Goal: Find specific page/section: Find specific page/section

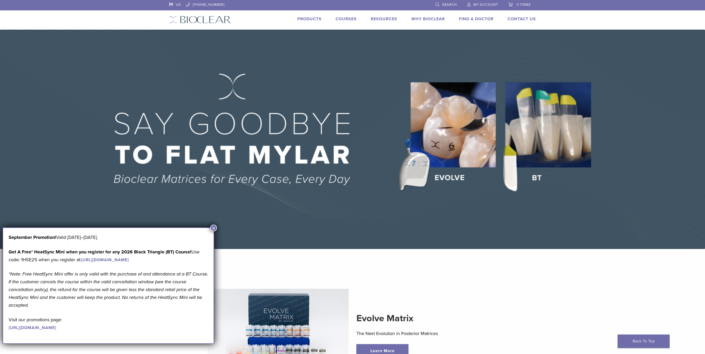
click at [479, 17] on link "Find A Doctor" at bounding box center [476, 18] width 35 height 5
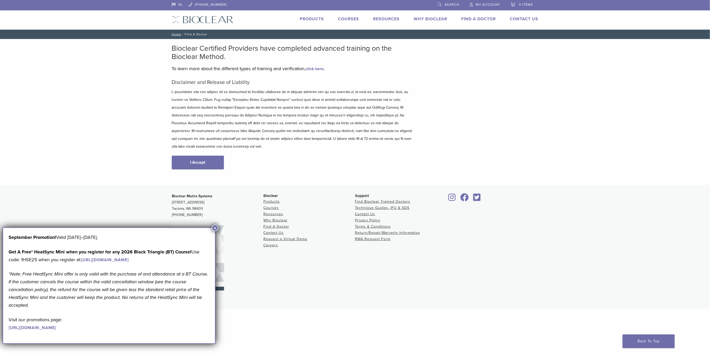
drag, startPoint x: 216, startPoint y: 227, endPoint x: 216, endPoint y: 215, distance: 11.7
click at [216, 227] on button "×" at bounding box center [215, 228] width 7 height 7
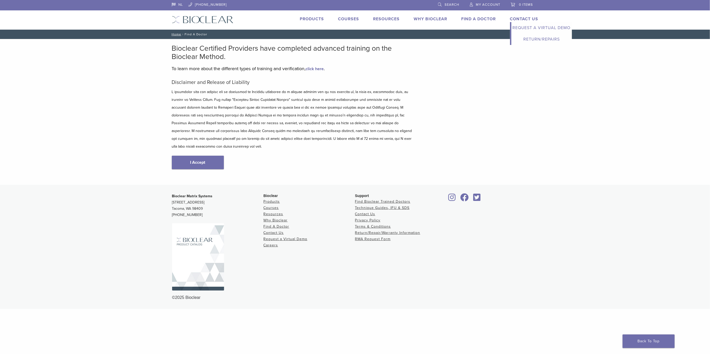
click at [542, 40] on link "Return/Repairs" at bounding box center [542, 39] width 61 height 11
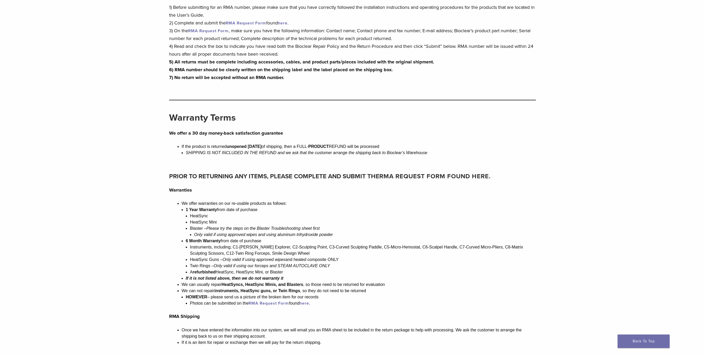
scroll to position [446, 0]
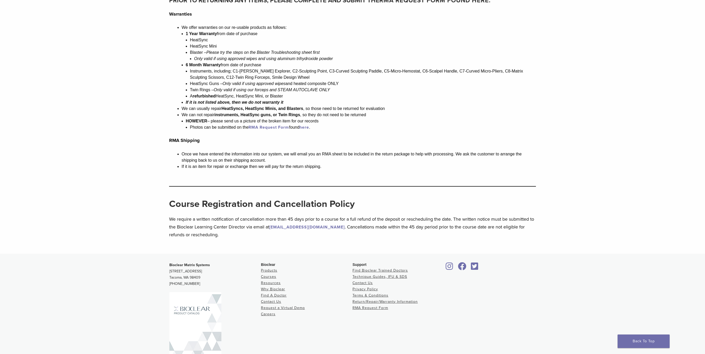
click at [281, 293] on li "Find A Doctor" at bounding box center [307, 296] width 92 height 6
click at [281, 293] on link "Find A Doctor" at bounding box center [274, 295] width 26 height 4
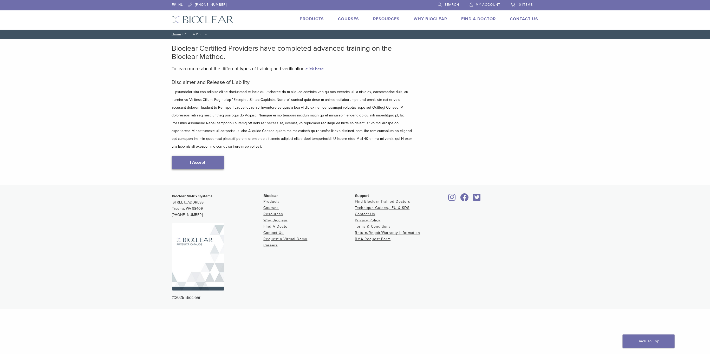
click at [196, 156] on link "I Accept" at bounding box center [198, 163] width 52 height 14
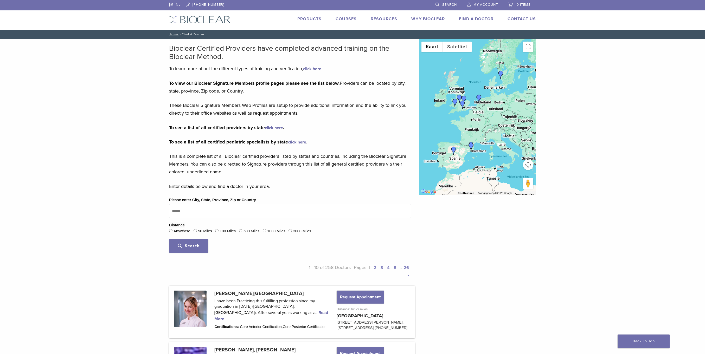
click at [480, 98] on img "Dr. Mercedes Robles-Medina" at bounding box center [479, 99] width 8 height 8
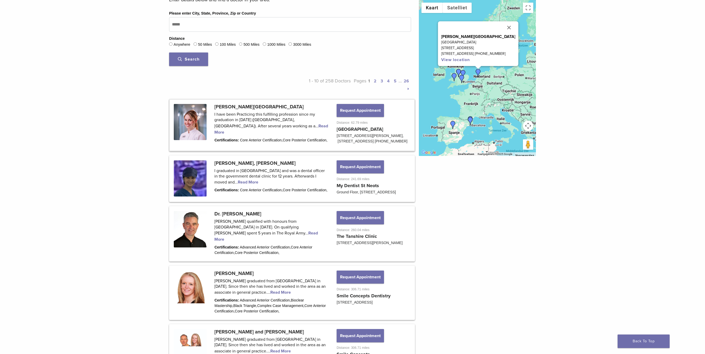
scroll to position [174, 0]
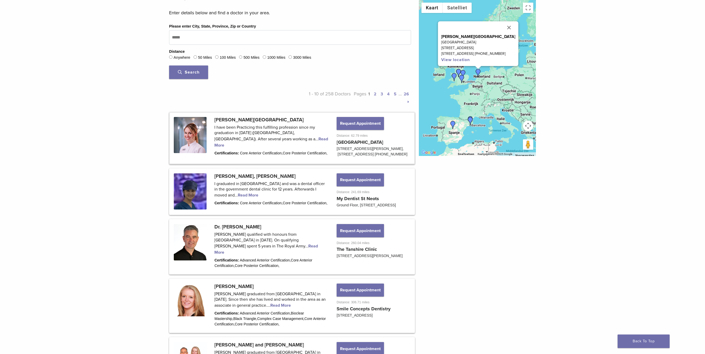
click at [499, 96] on div "Druk op de pijltoetsen om te navigeren. Dr. Mercedes Robles-Medina Zaans Dental…" at bounding box center [477, 78] width 117 height 156
click at [471, 118] on img "Dr. Patricia Gatón" at bounding box center [470, 121] width 8 height 8
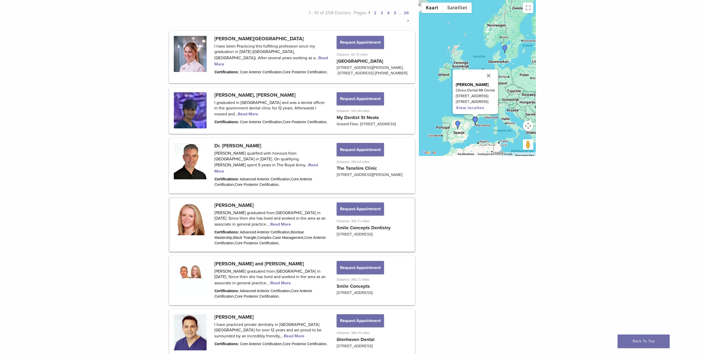
scroll to position [177, 0]
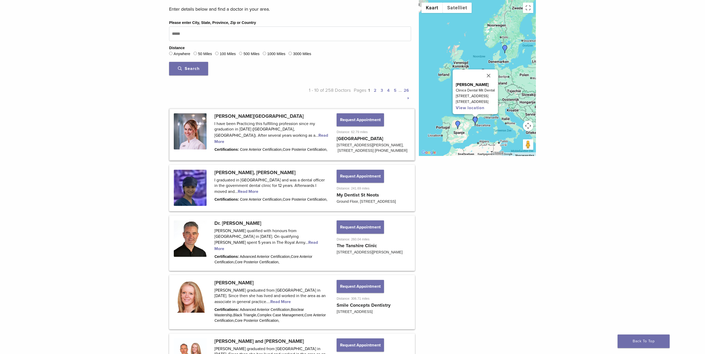
click at [190, 134] on link at bounding box center [292, 134] width 244 height 51
click at [258, 113] on link at bounding box center [292, 134] width 244 height 51
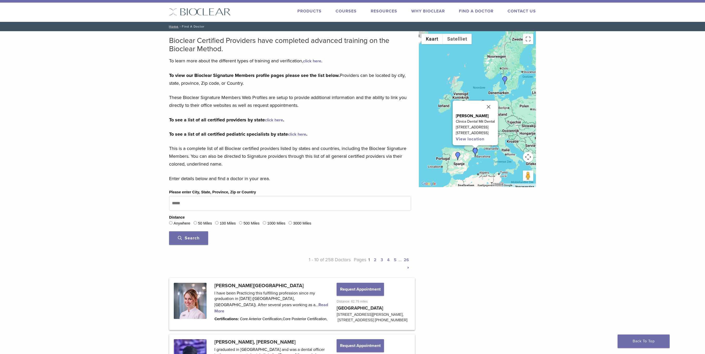
scroll to position [0, 0]
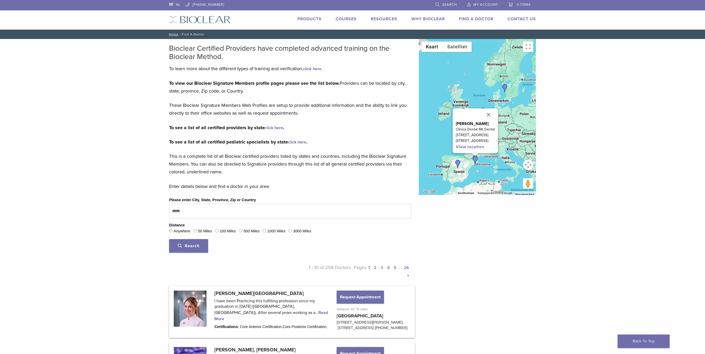
click at [459, 166] on img "Carmen Martin" at bounding box center [458, 164] width 8 height 8
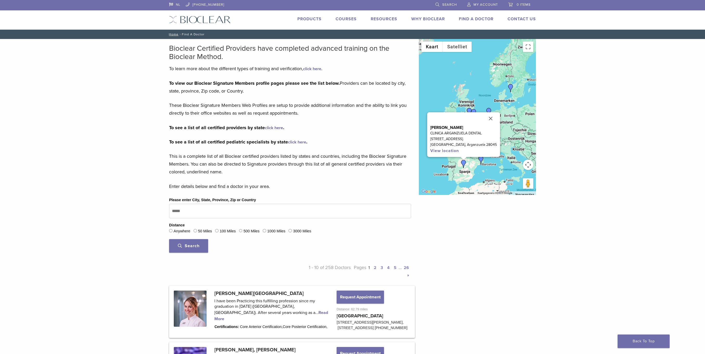
click at [278, 125] on link "click here" at bounding box center [274, 127] width 18 height 5
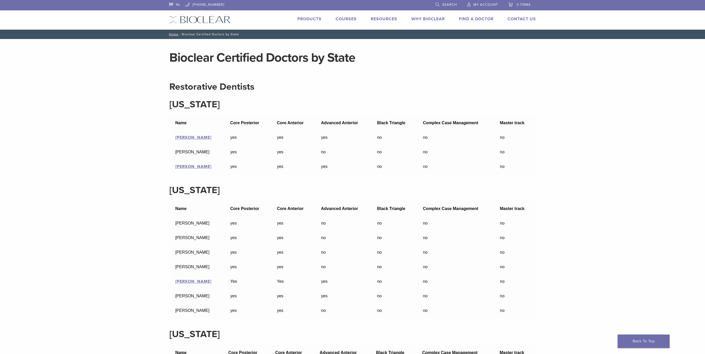
click at [218, 17] on img at bounding box center [200, 20] width 62 height 8
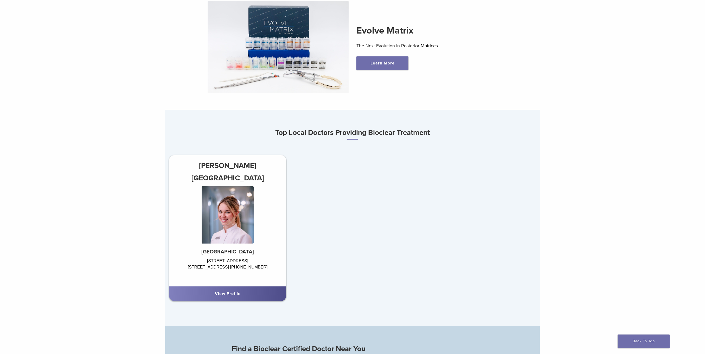
scroll to position [297, 0]
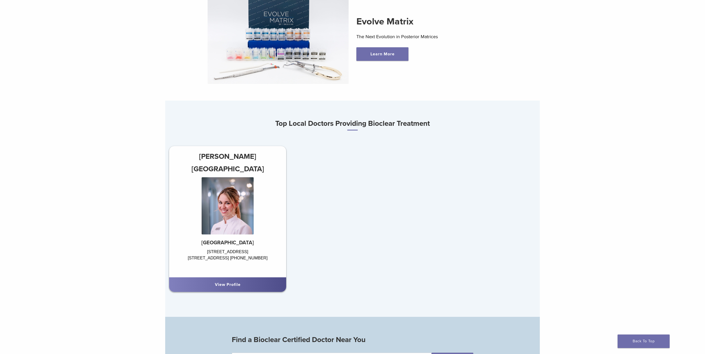
click at [224, 202] on img at bounding box center [228, 205] width 52 height 57
click at [222, 240] on strong "[GEOGRAPHIC_DATA]" at bounding box center [227, 243] width 53 height 6
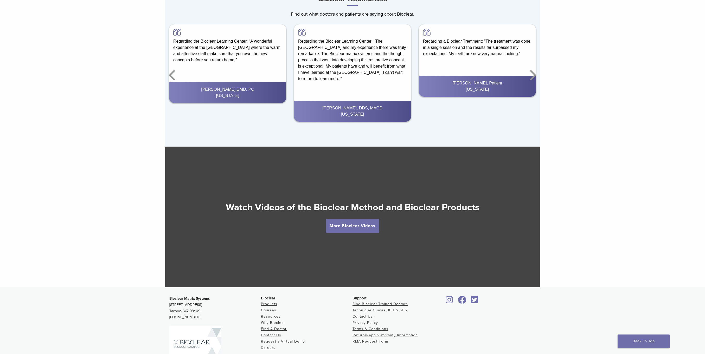
scroll to position [930, 0]
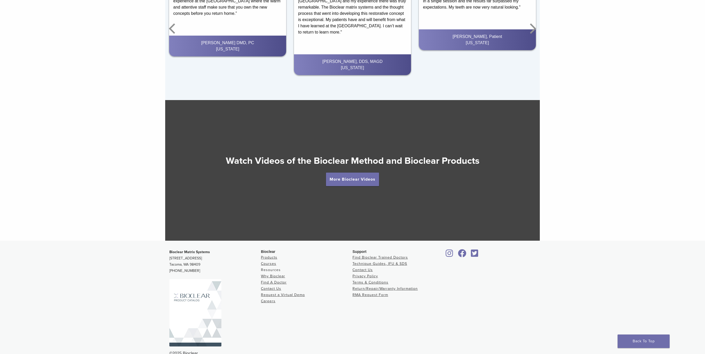
click at [271, 268] on link "Resources" at bounding box center [271, 270] width 20 height 4
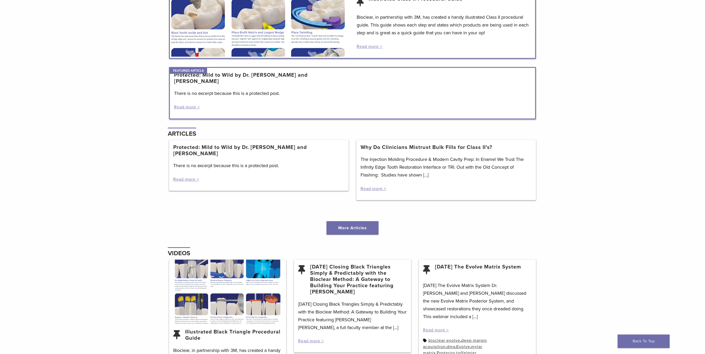
scroll to position [446, 0]
